Goal: Navigation & Orientation: Find specific page/section

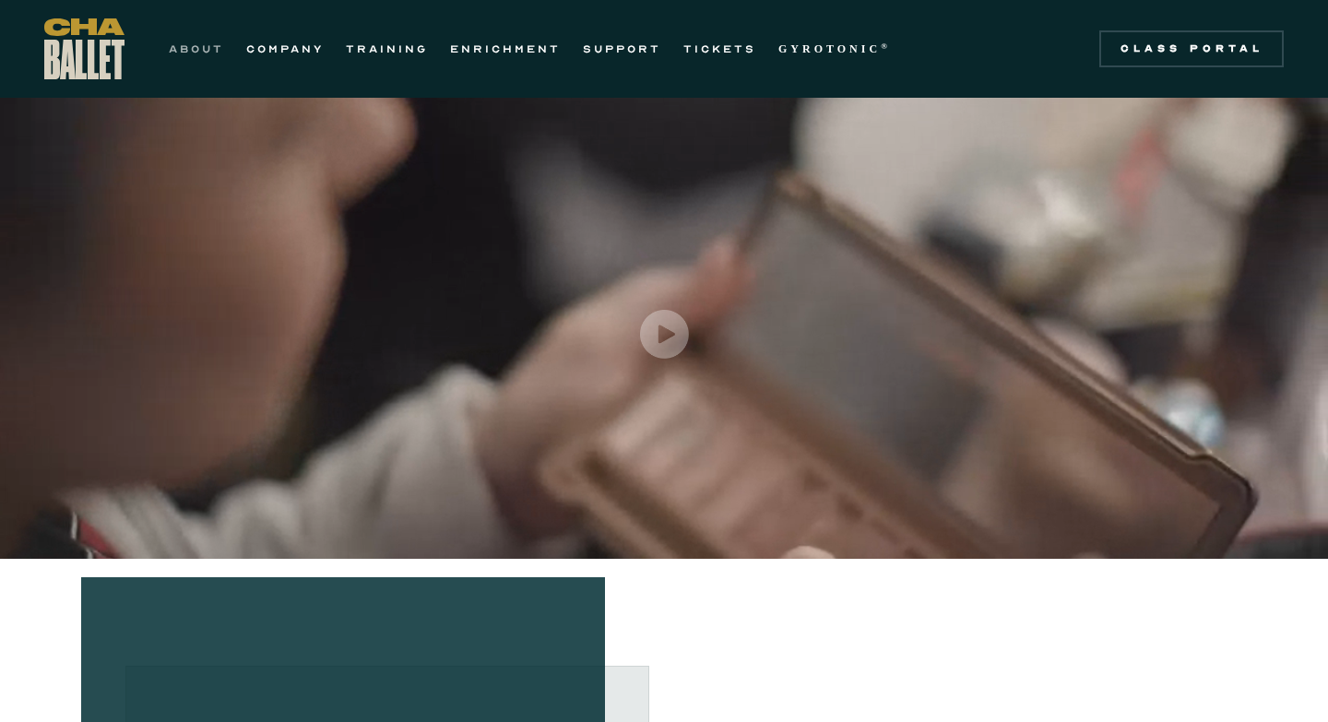
click at [203, 54] on link "ABOUT" at bounding box center [196, 49] width 55 height 22
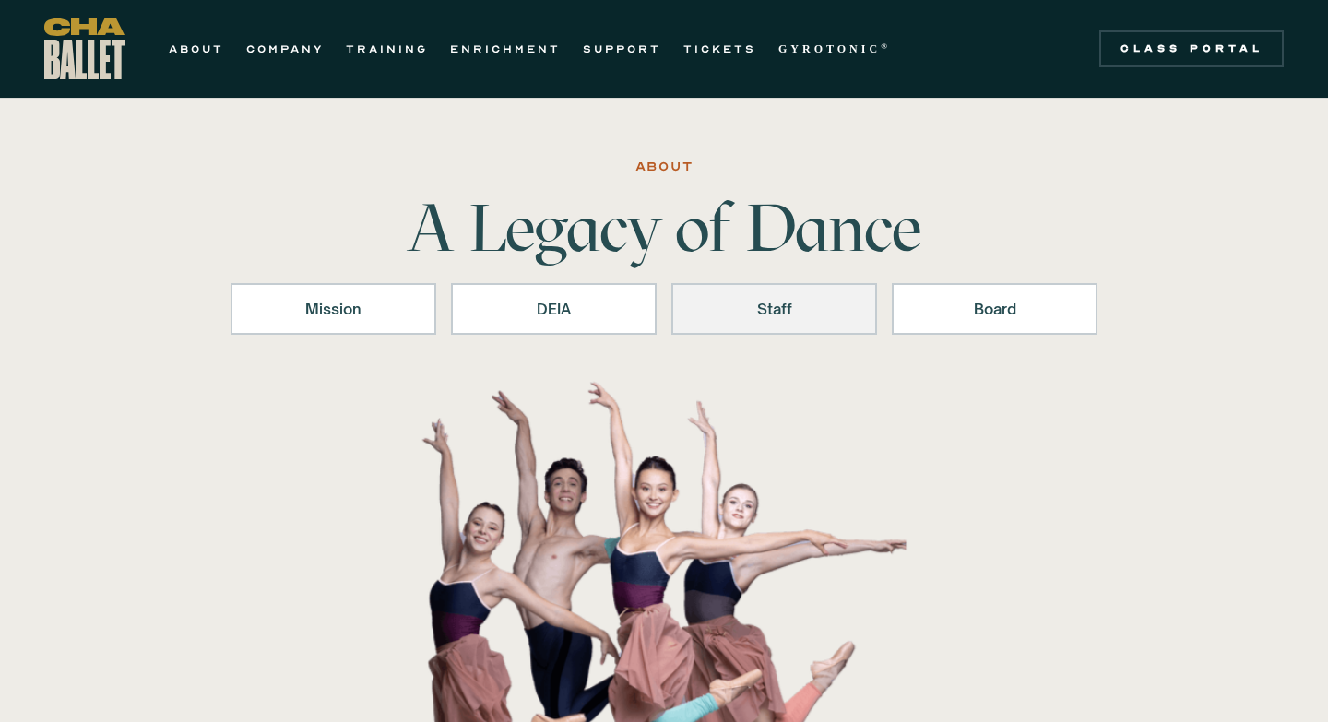
click at [786, 316] on div "Staff" at bounding box center [774, 309] width 158 height 22
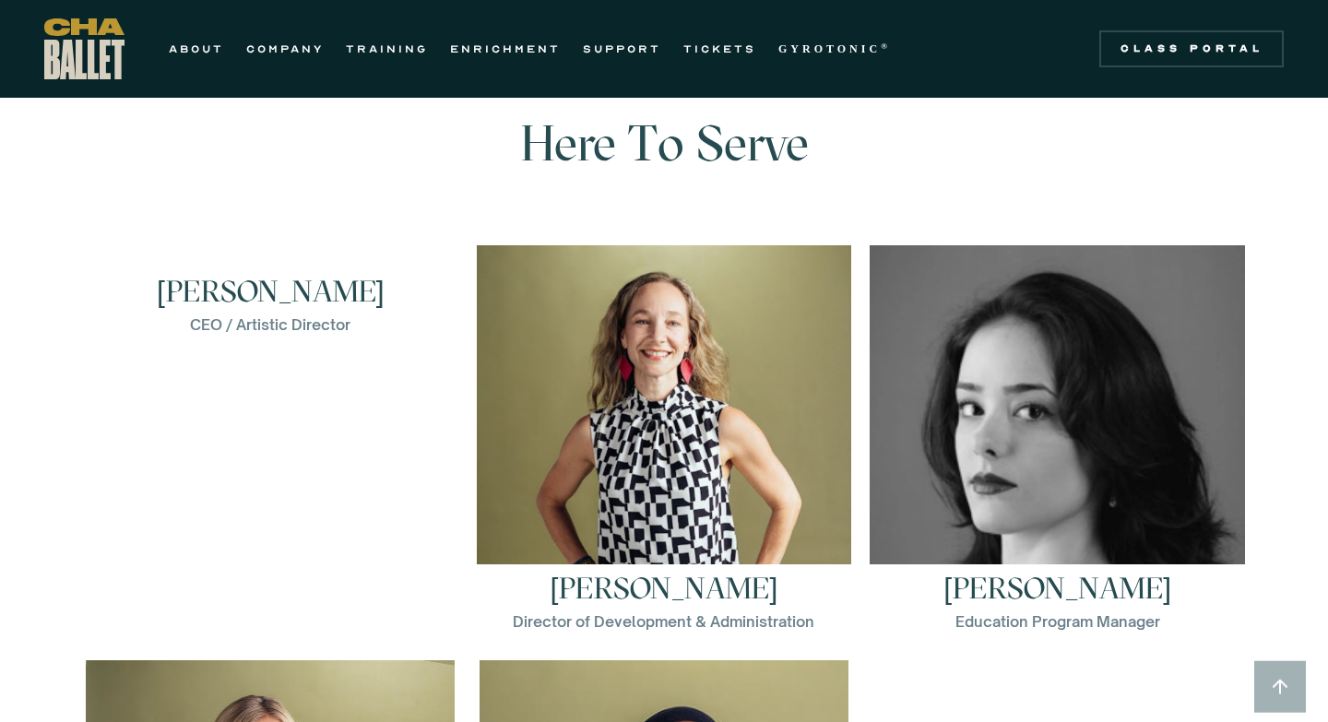
scroll to position [2413, 0]
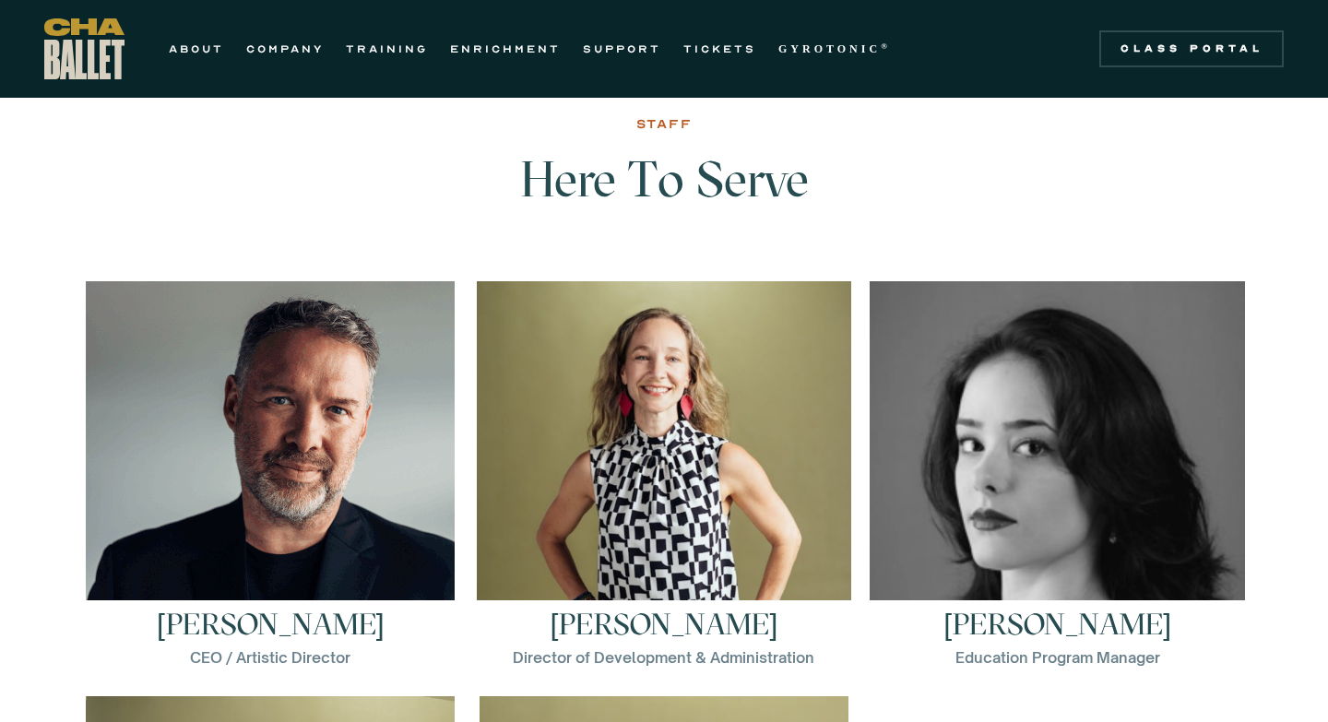
click at [363, 452] on img at bounding box center [270, 465] width 369 height 369
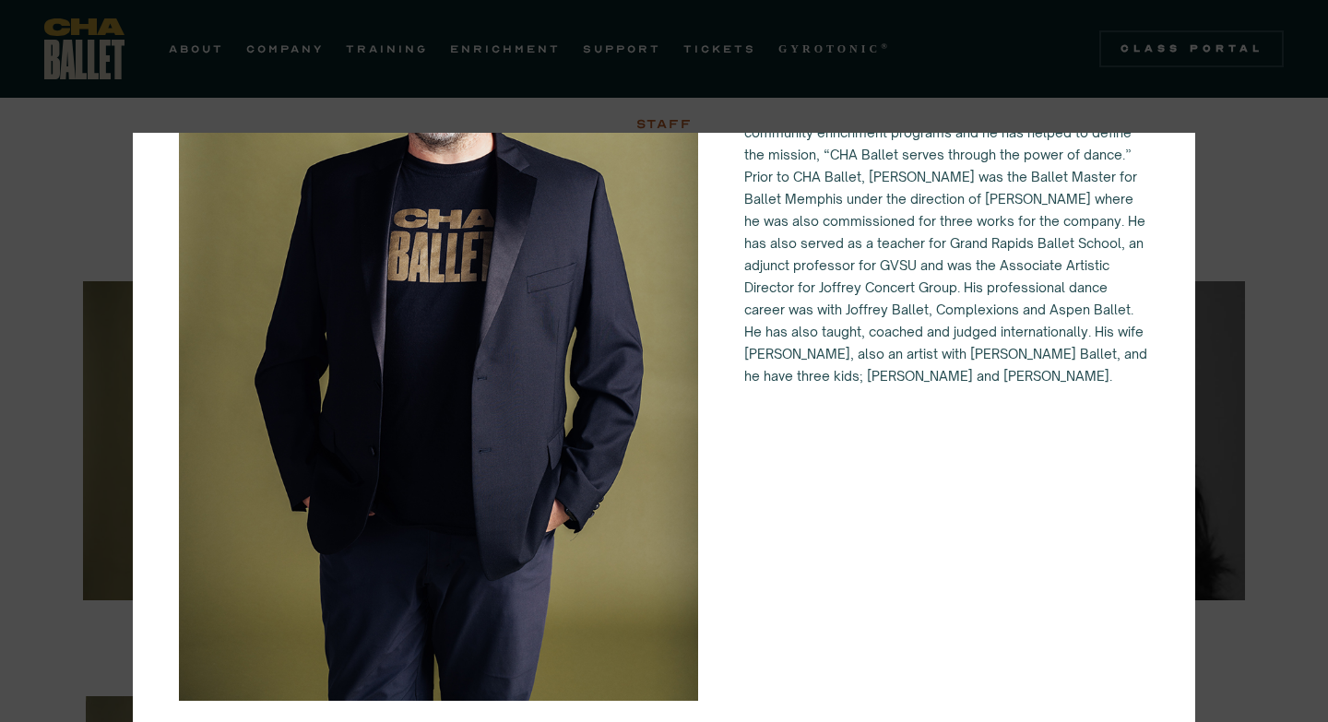
scroll to position [0, 0]
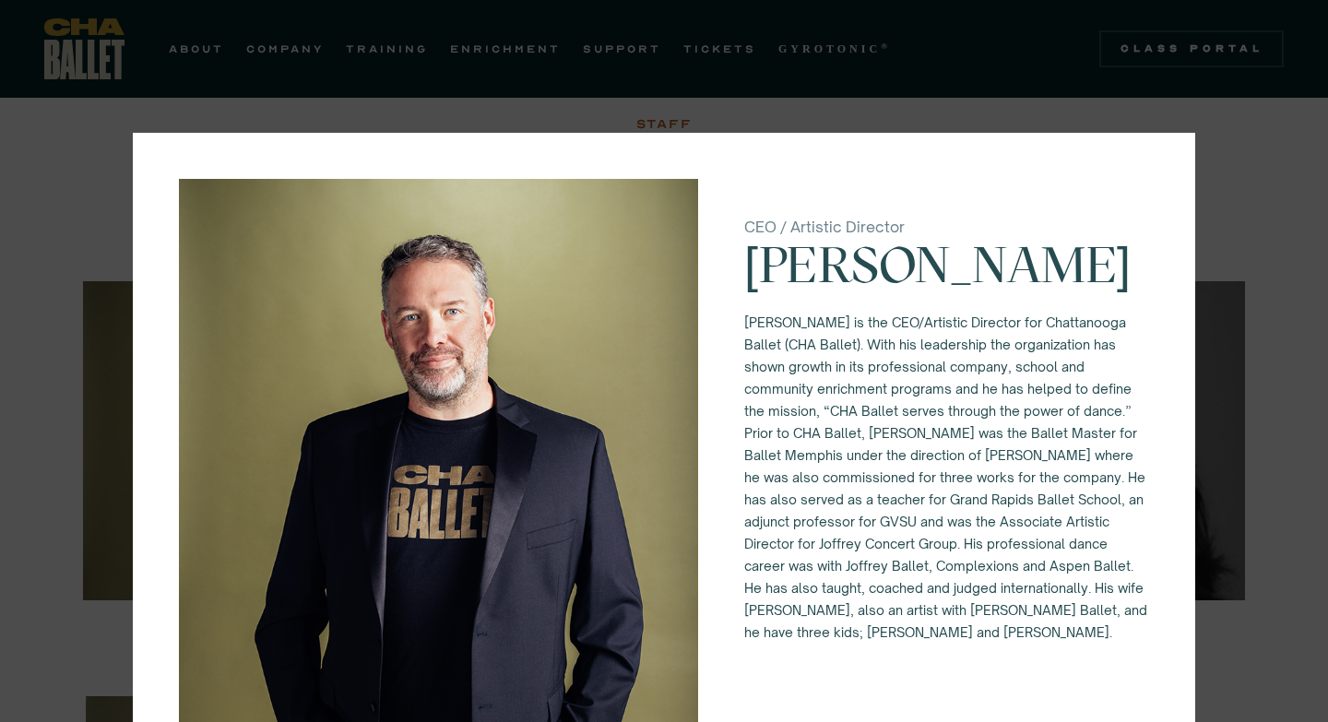
click at [538, 107] on div "CEO / Artistic Director Brian McSween Brian McSween is the CEO/Artistic Directo…" at bounding box center [664, 361] width 1328 height 722
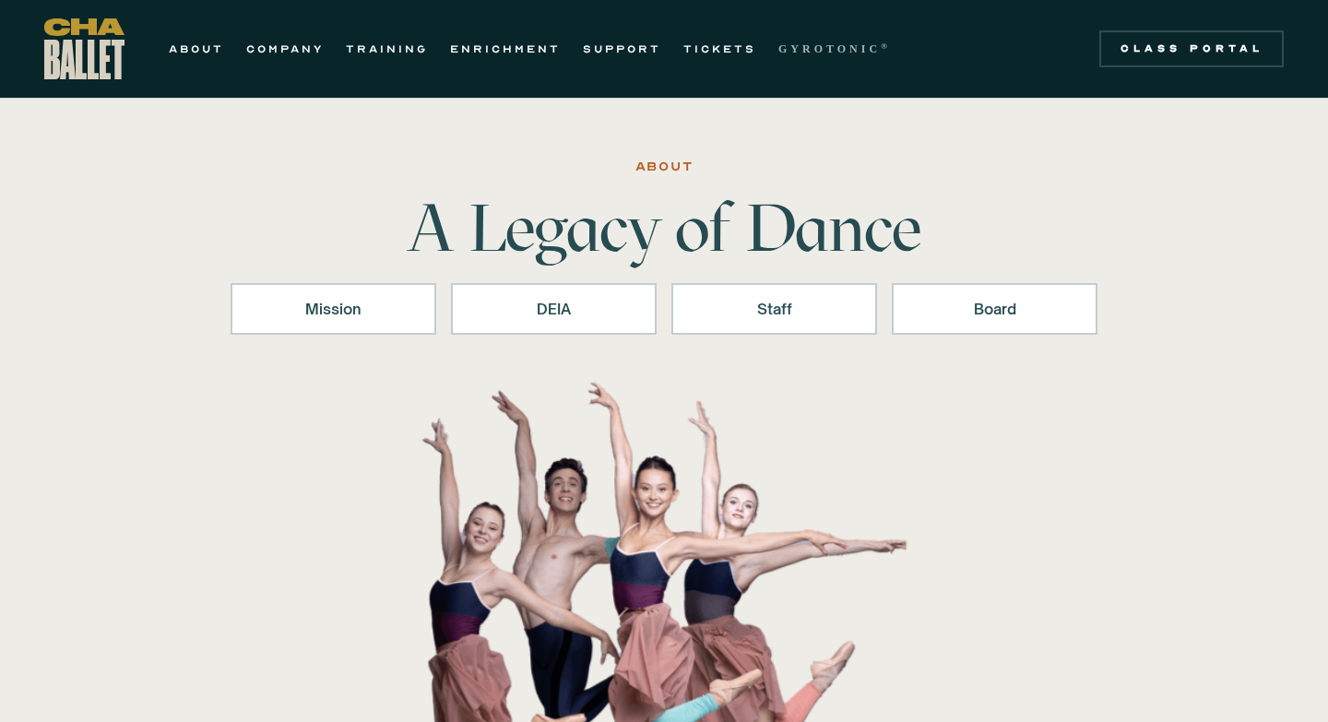
click at [859, 53] on strong "GYROTONIC" at bounding box center [829, 48] width 102 height 13
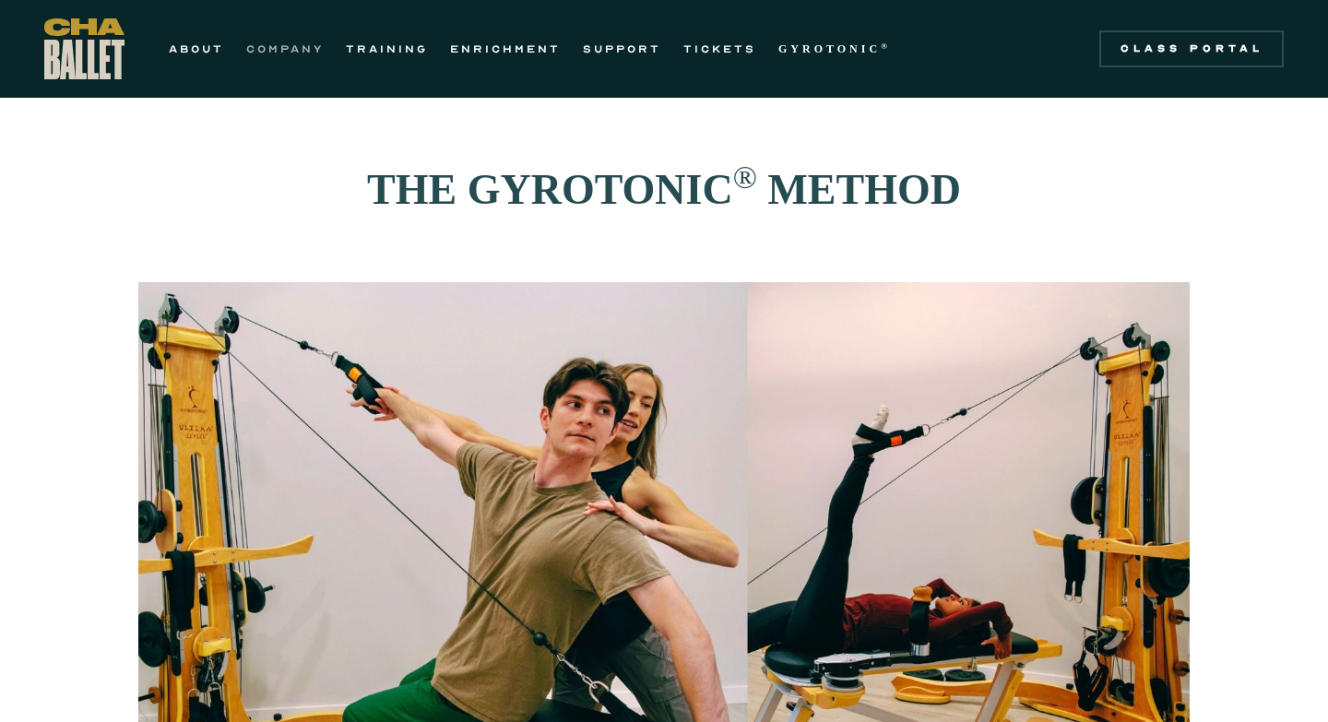
click at [294, 41] on link "COMPANY" at bounding box center [284, 49] width 77 height 22
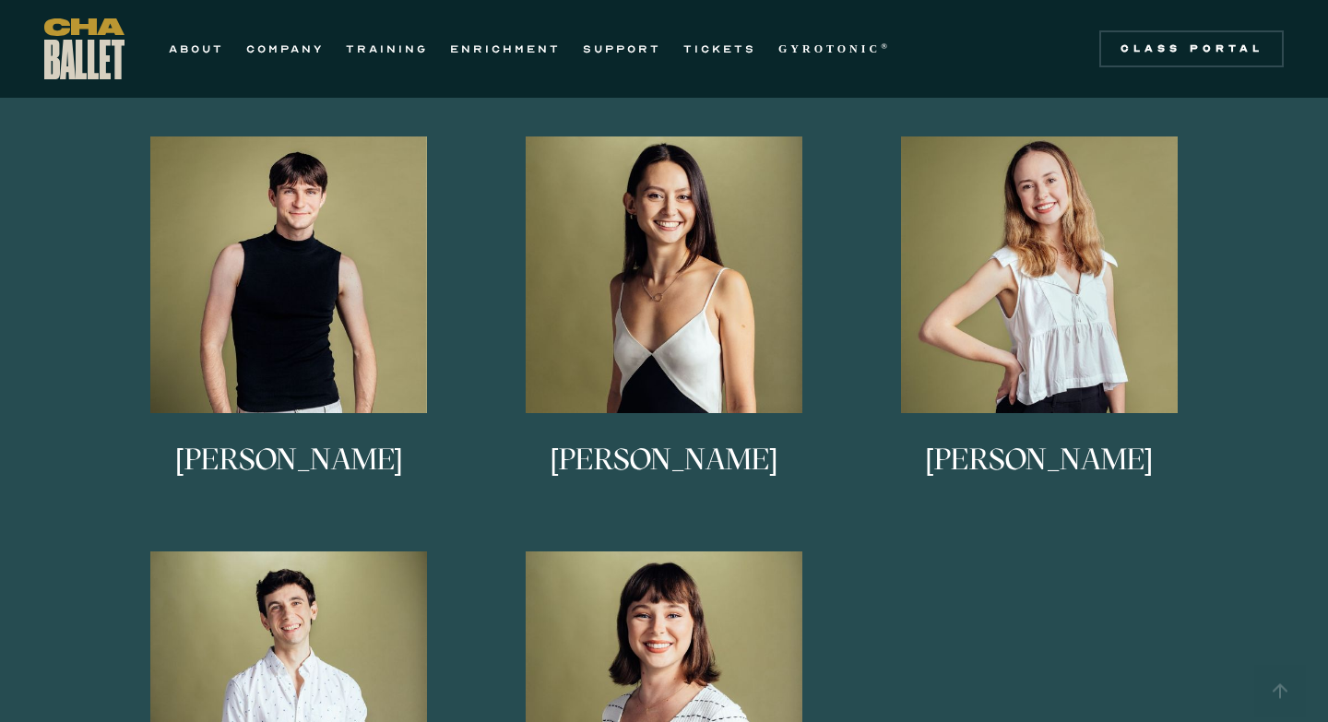
scroll to position [1031, 0]
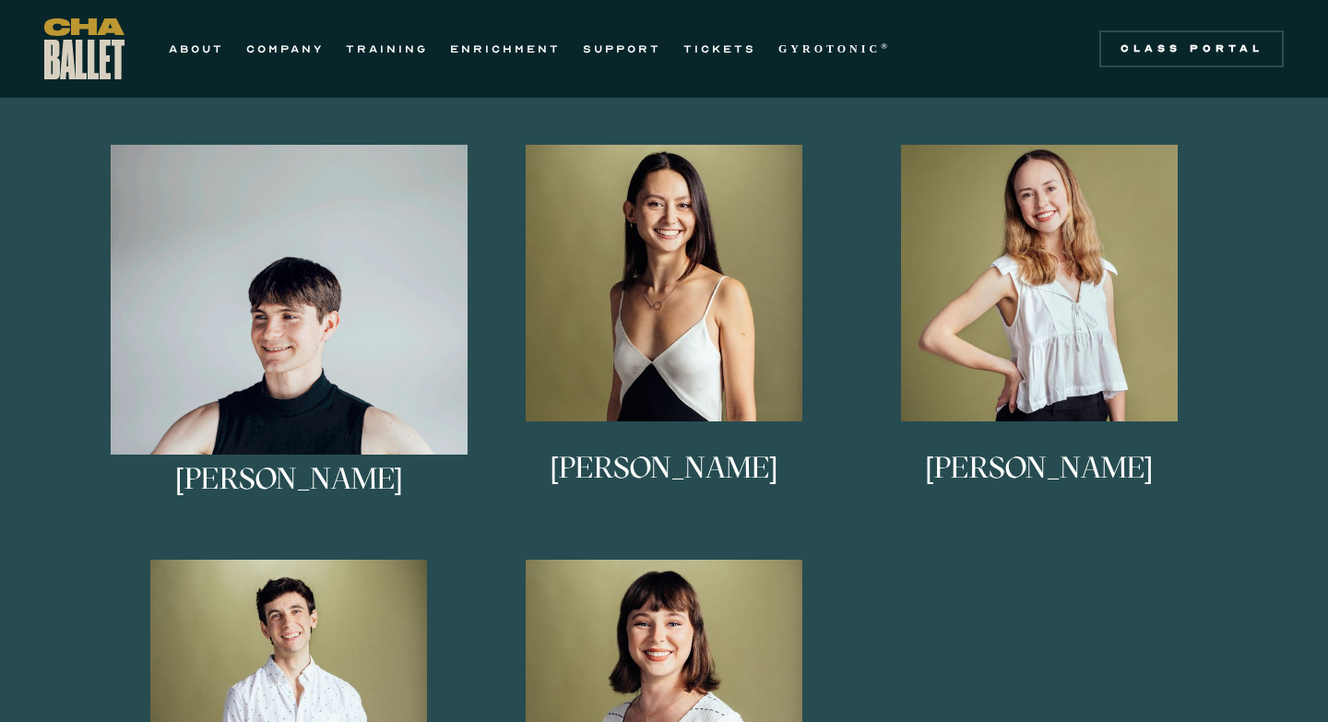
click at [327, 321] on img at bounding box center [289, 323] width 357 height 357
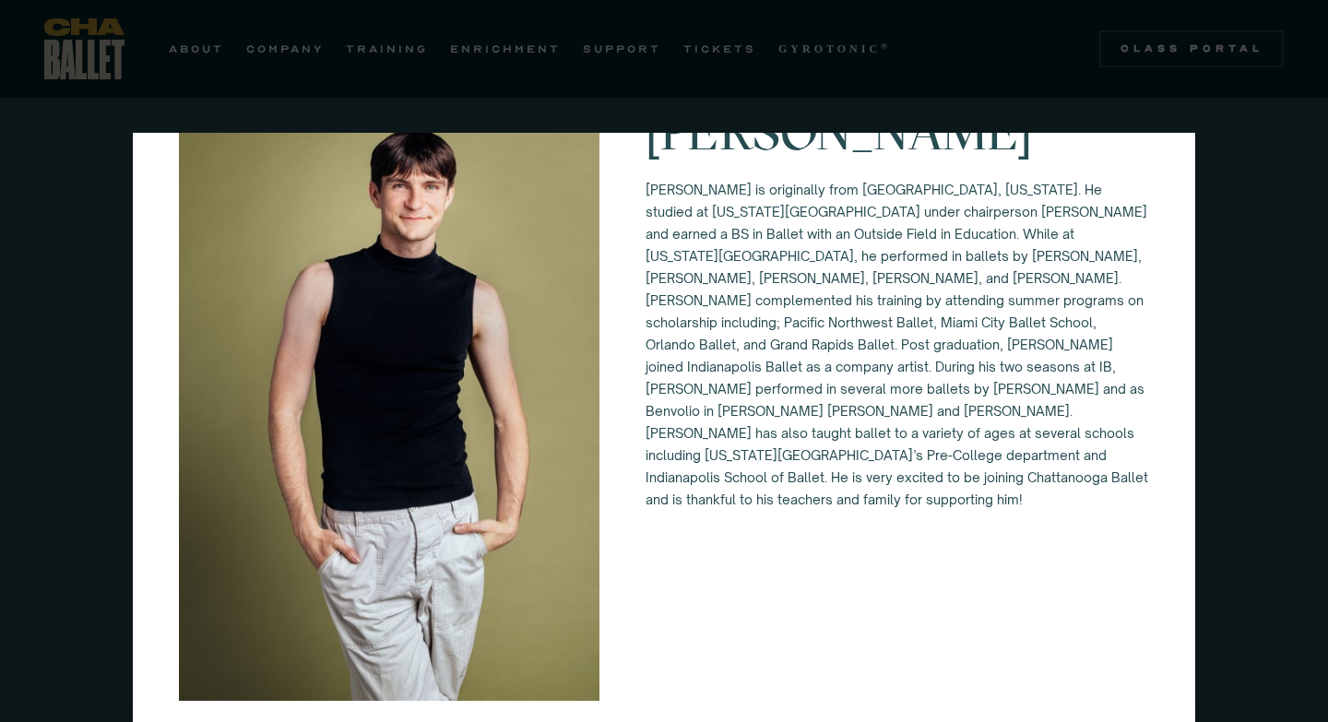
scroll to position [0, 0]
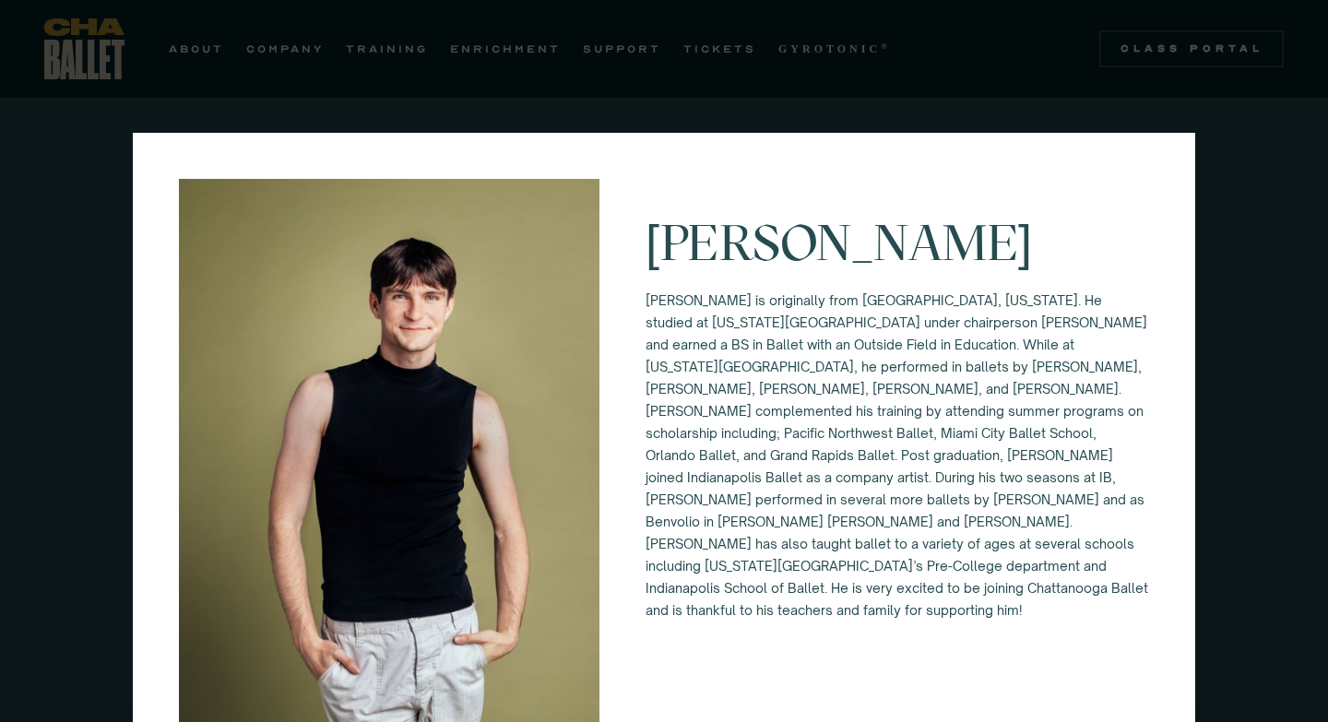
click at [686, 90] on div "[PERSON_NAME] [PERSON_NAME] is originally from [GEOGRAPHIC_DATA], [US_STATE]. H…" at bounding box center [664, 361] width 1328 height 722
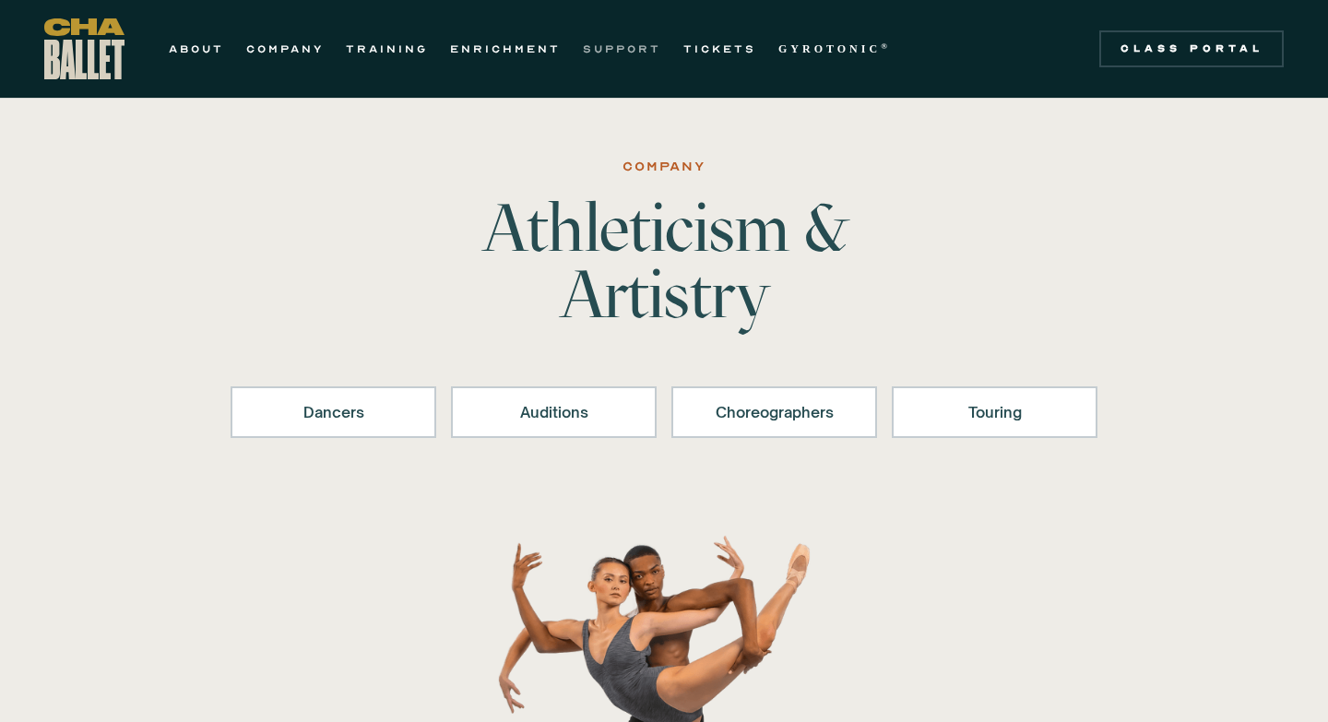
click at [621, 52] on link "SUPPORT" at bounding box center [622, 49] width 78 height 22
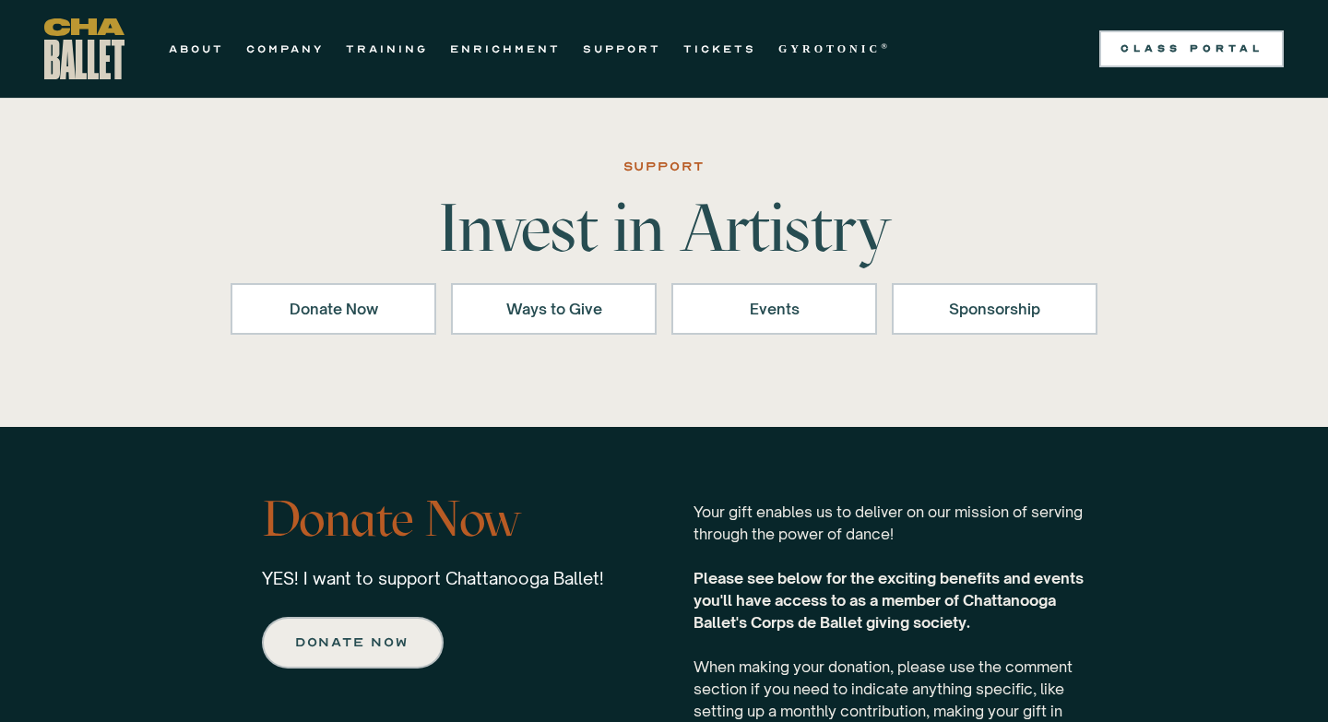
click at [1154, 47] on div "Class Portal" at bounding box center [1191, 48] width 162 height 15
